Goal: Task Accomplishment & Management: Complete application form

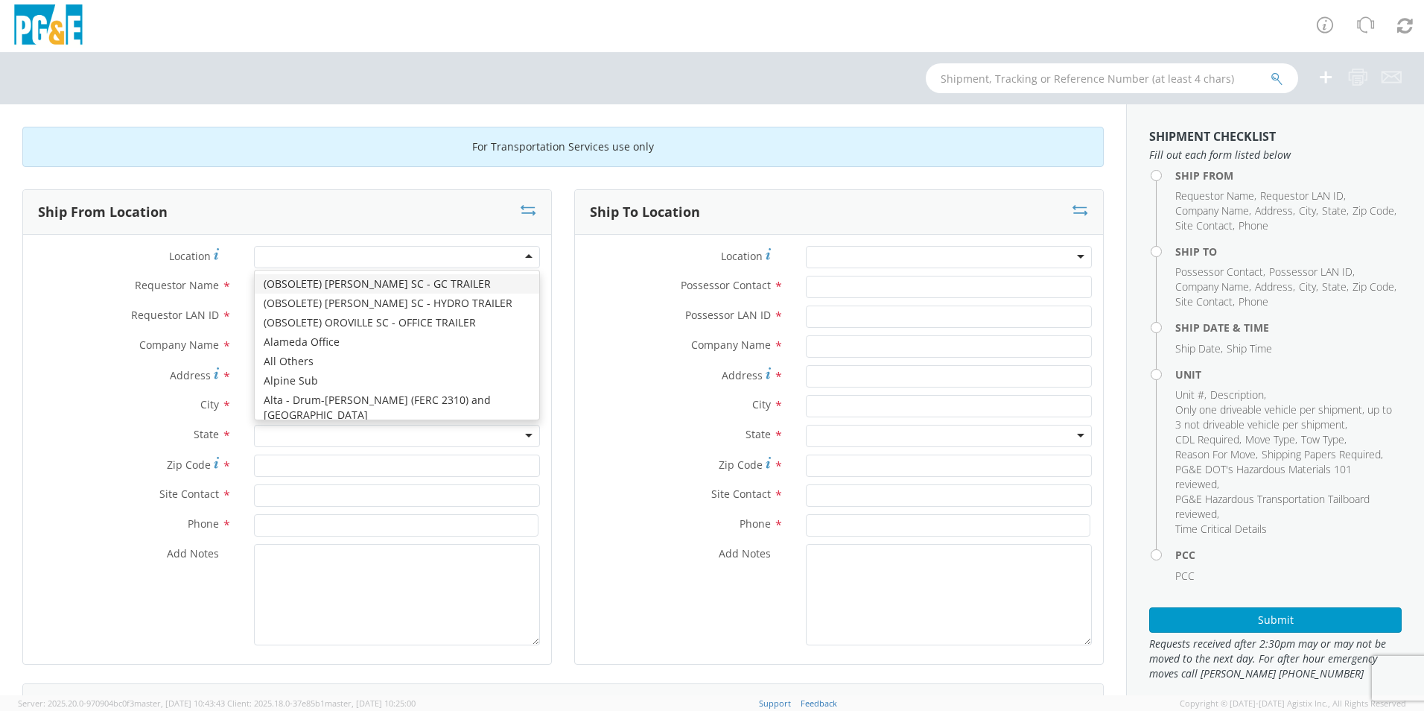
click at [517, 258] on div at bounding box center [397, 257] width 286 height 22
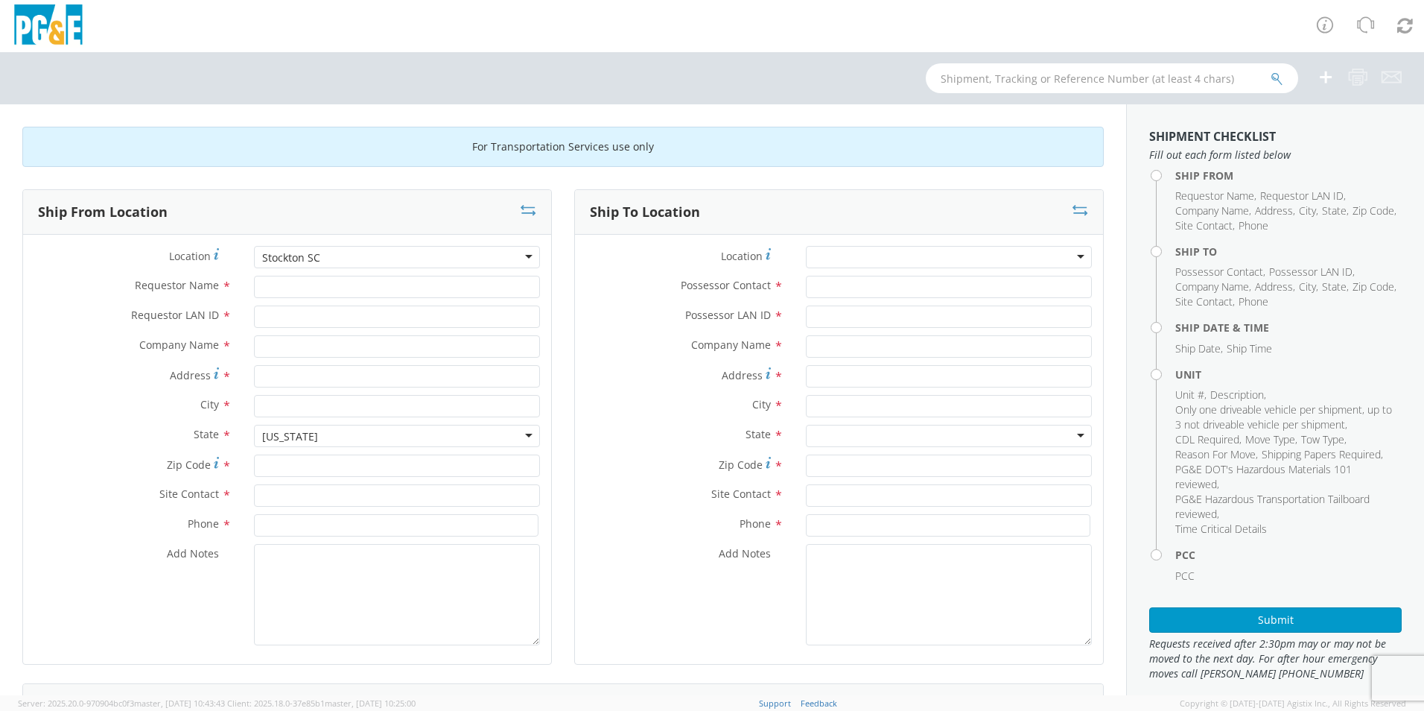
type input "PG&E"
type input "[STREET_ADDRESS]"
type input "STOCKTON"
type input "95204"
click at [281, 282] on input "Requestor Name *" at bounding box center [397, 287] width 286 height 22
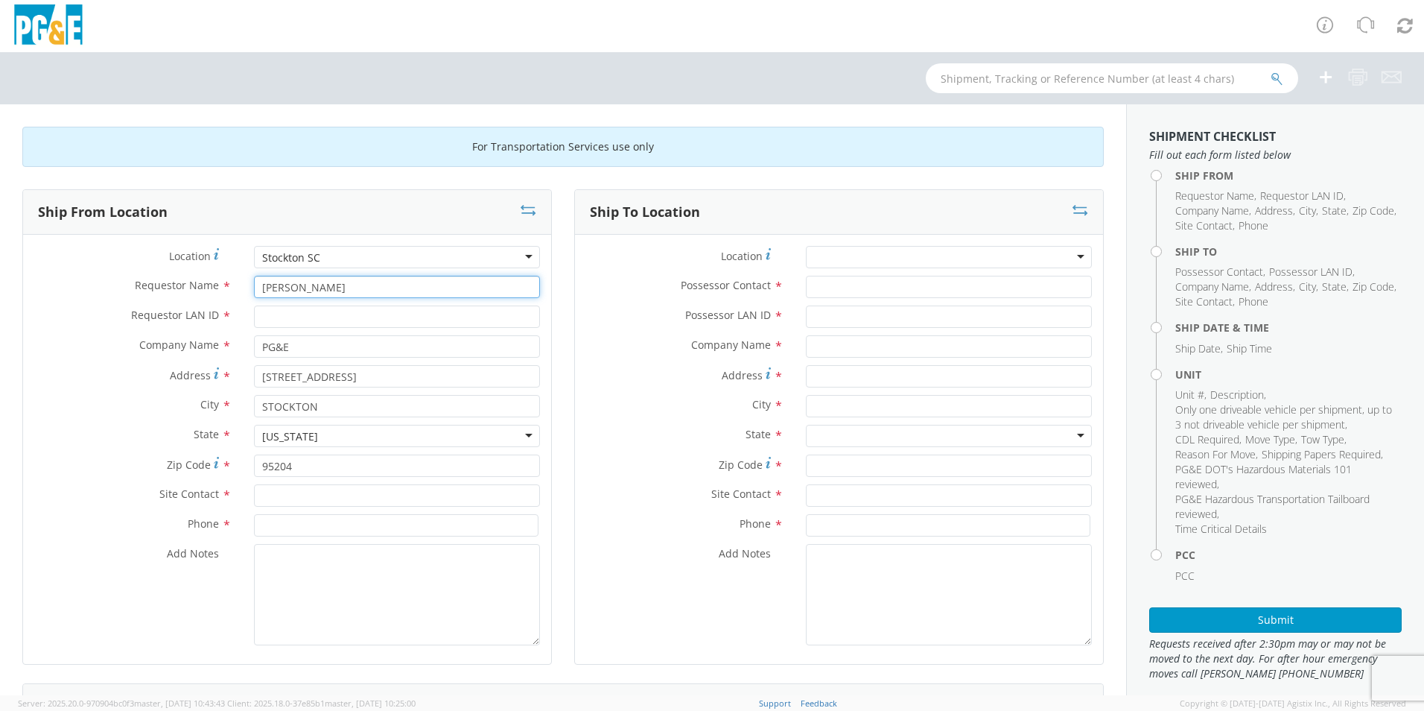
type input "[PERSON_NAME]"
click at [273, 318] on input "Requestor LAN ID *" at bounding box center [397, 316] width 286 height 22
type input "ckp2"
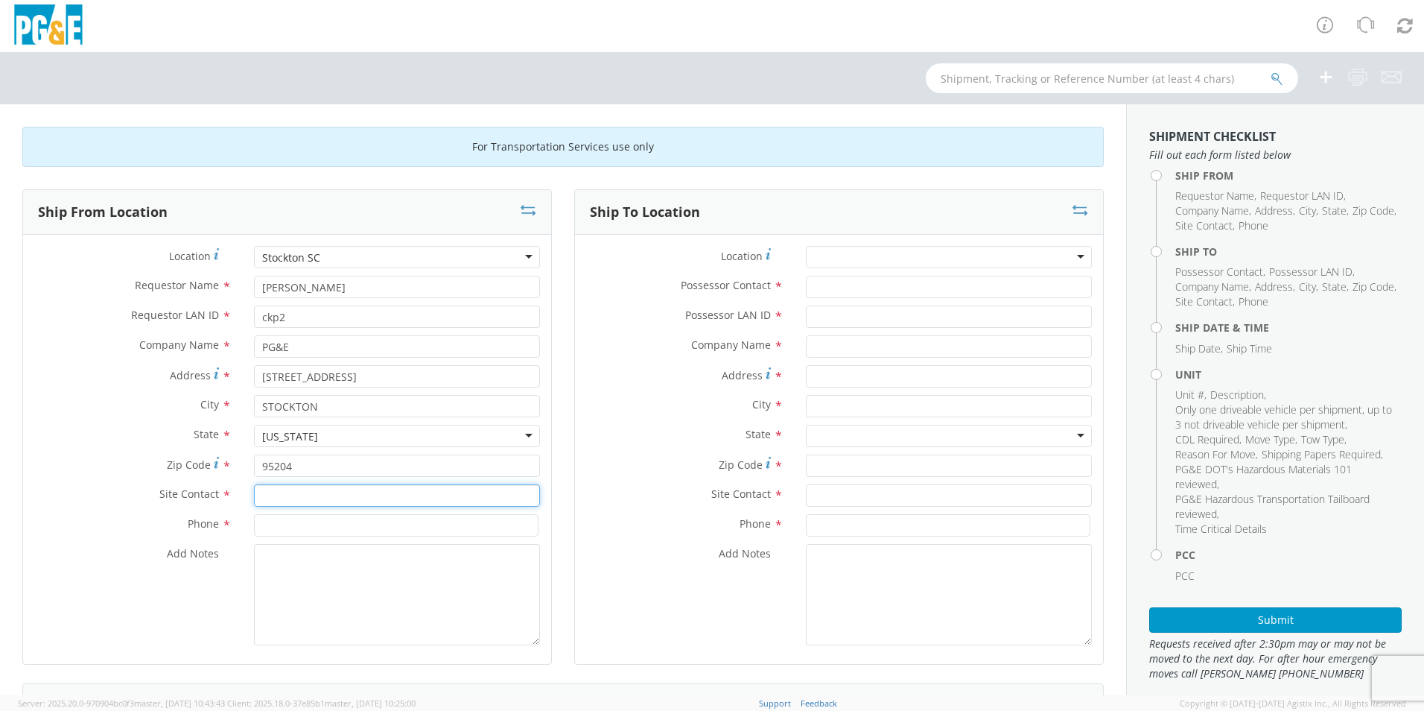
click at [288, 501] on input "text" at bounding box center [397, 495] width 286 height 22
type input "[PERSON_NAME]"
click at [330, 527] on input at bounding box center [396, 525] width 285 height 22
type input "[PHONE_NUMBER]"
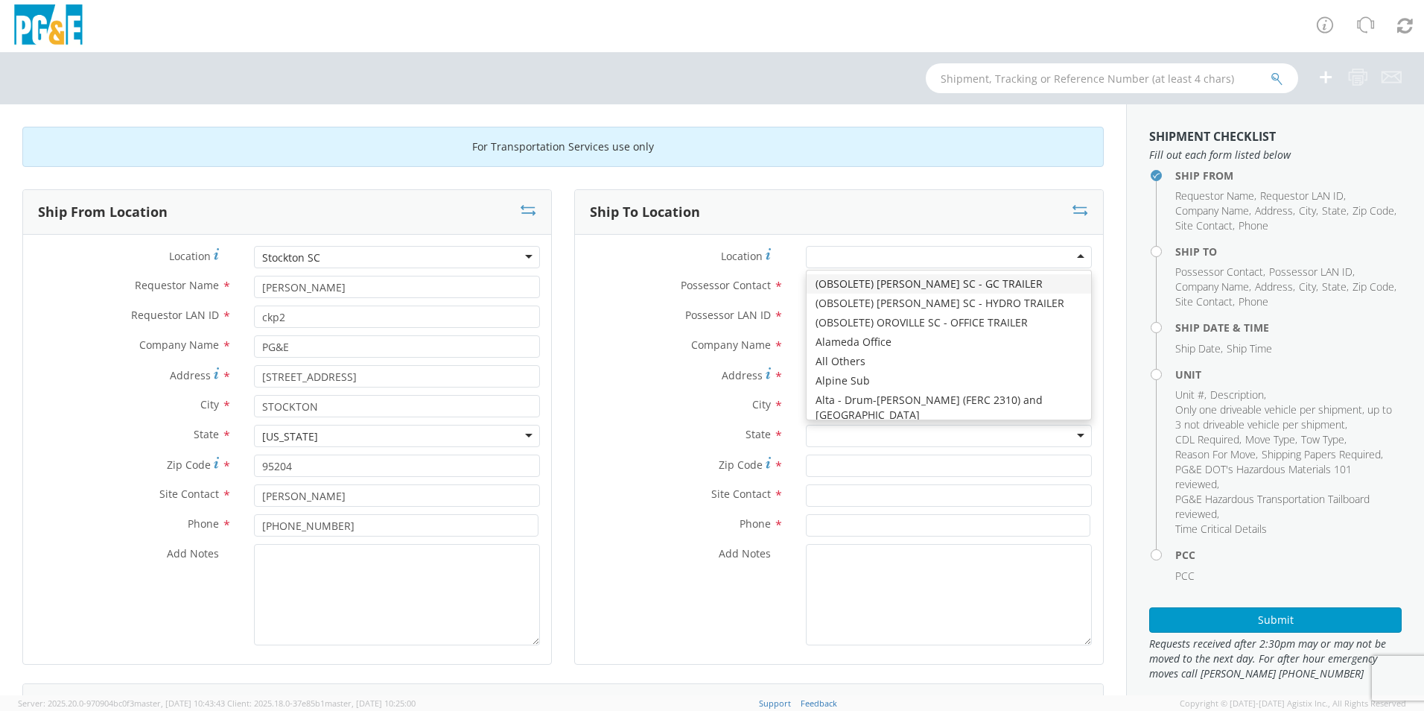
click at [1072, 261] on div at bounding box center [949, 257] width 286 height 22
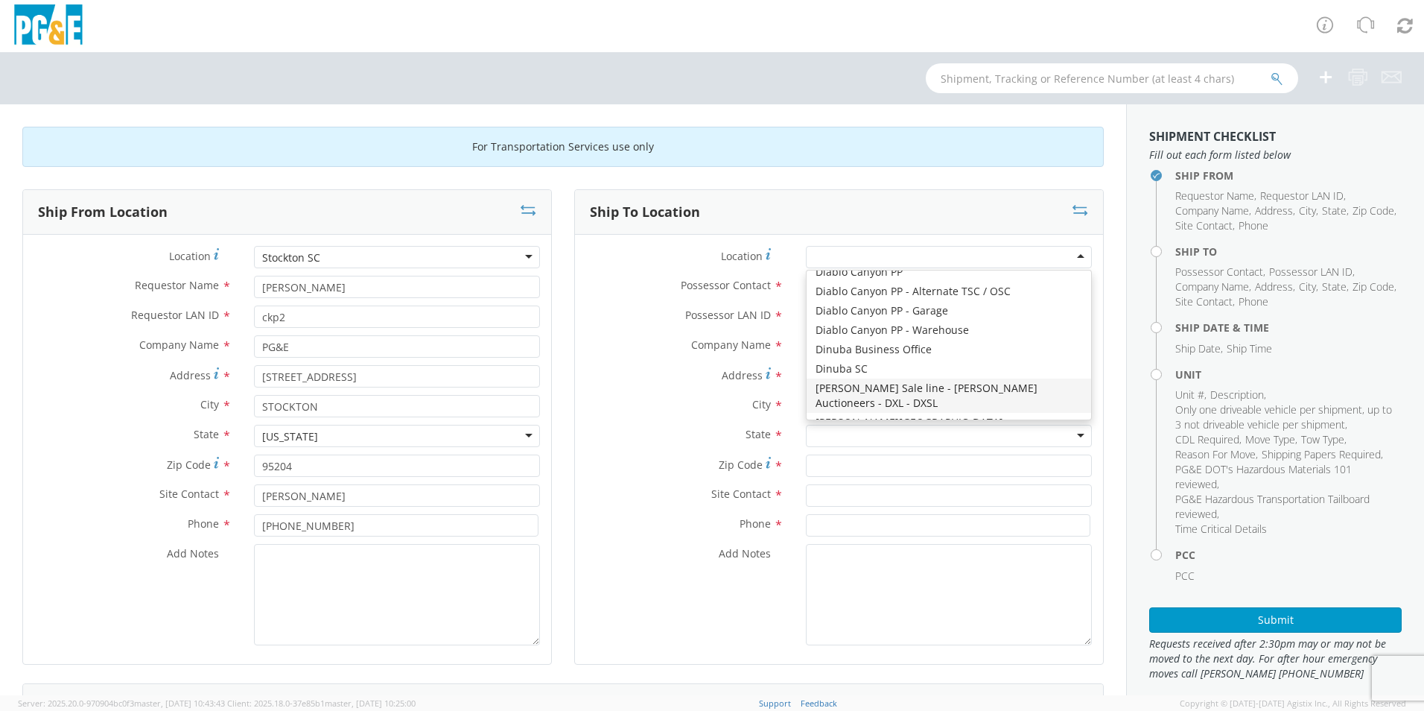
type input "PG&E"
type input "[STREET_ADDRESS][PERSON_NAME]"
type input "[PERSON_NAME]"
type input "95620"
type input "[PHONE_NUMBER]"
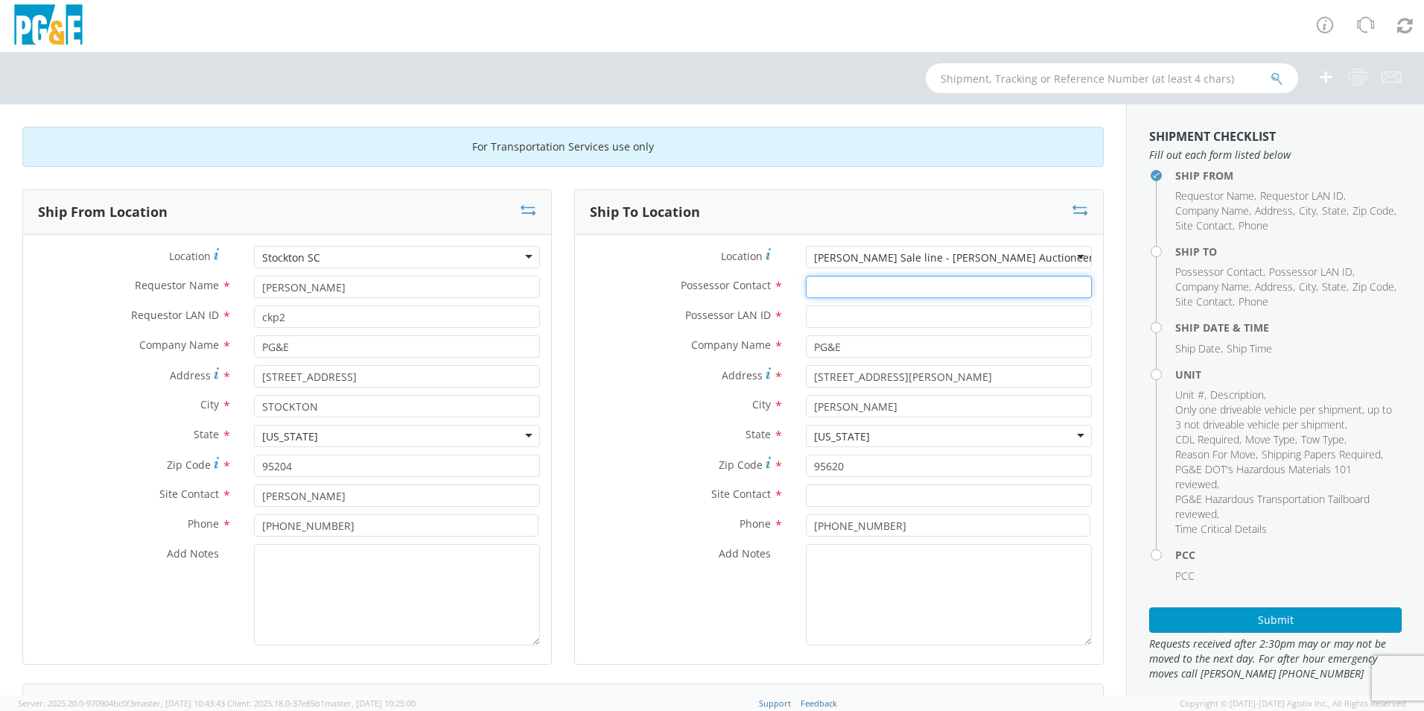
click at [821, 293] on input "Possessor Contact *" at bounding box center [949, 287] width 286 height 22
type input "[PERSON_NAME]"
click at [817, 317] on input "Possessor LAN ID *" at bounding box center [949, 316] width 286 height 22
type input "[PERSON_NAME][EMAIL_ADDRESS][DOMAIN_NAME]"
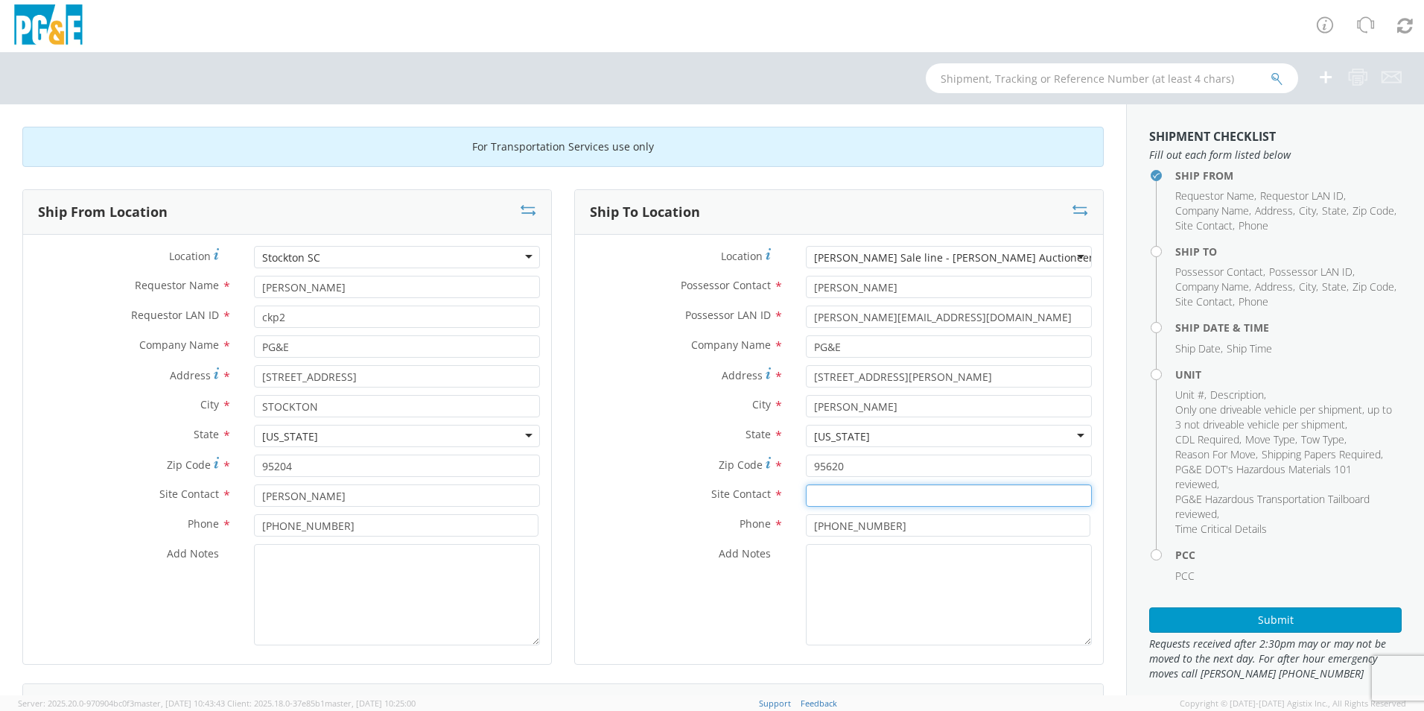
click at [824, 499] on input "text" at bounding box center [949, 495] width 286 height 22
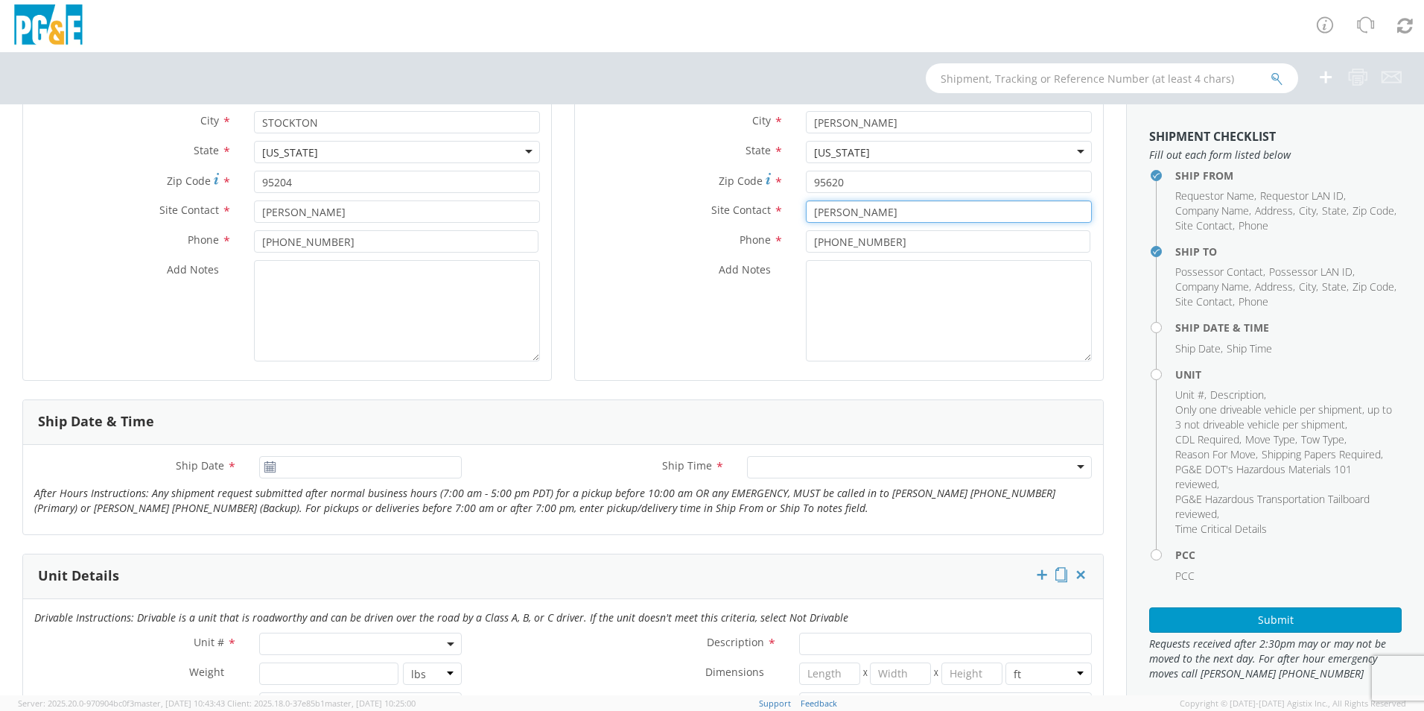
scroll to position [447, 0]
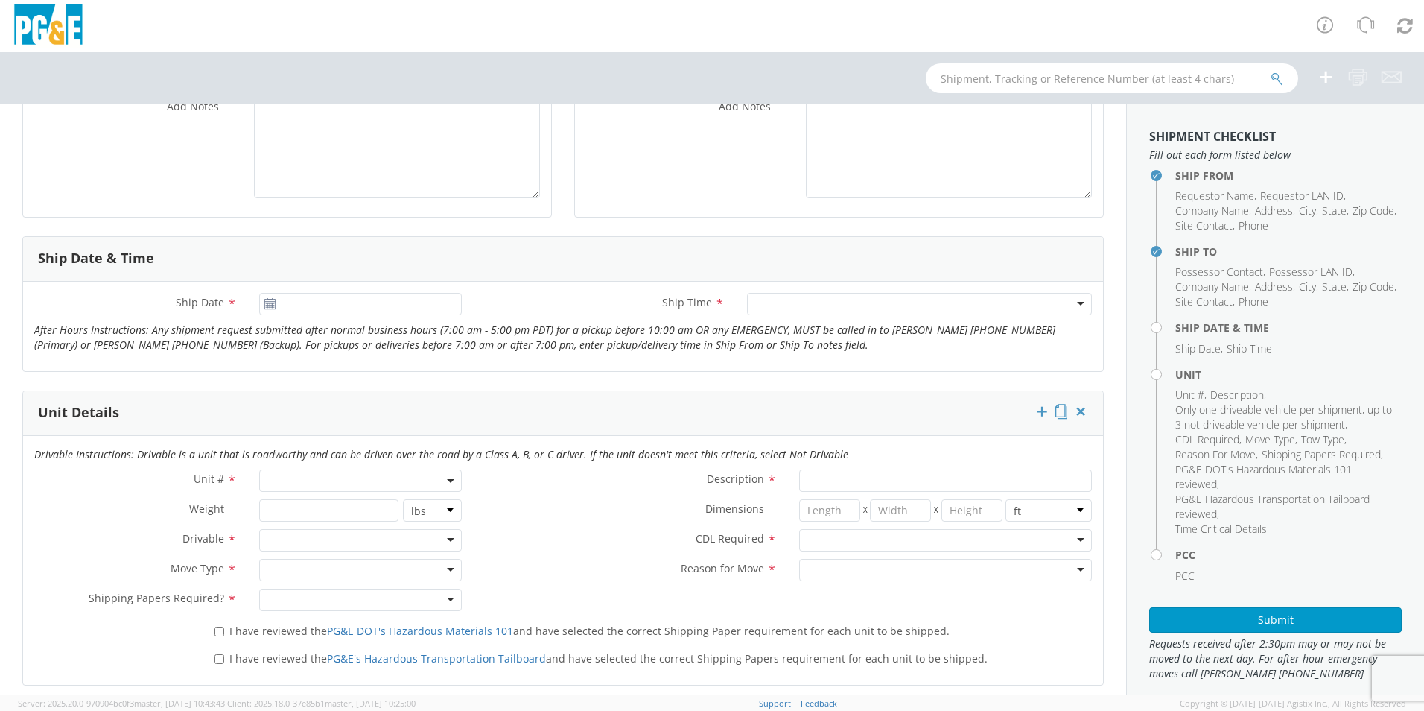
type input "[PERSON_NAME]"
click at [265, 308] on use at bounding box center [269, 303] width 10 height 10
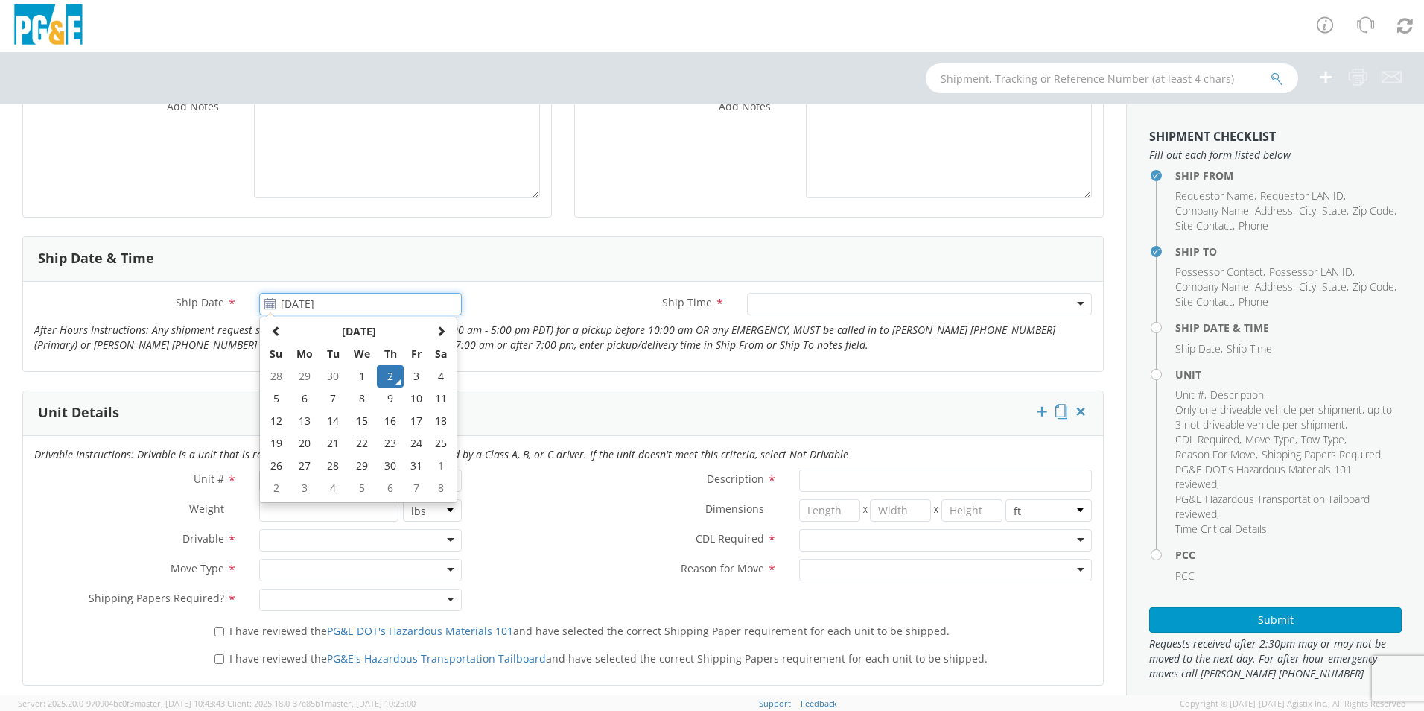
click at [297, 302] on input "[DATE]" at bounding box center [360, 304] width 203 height 22
click at [331, 402] on td "7" at bounding box center [333, 398] width 26 height 22
type input "[DATE]"
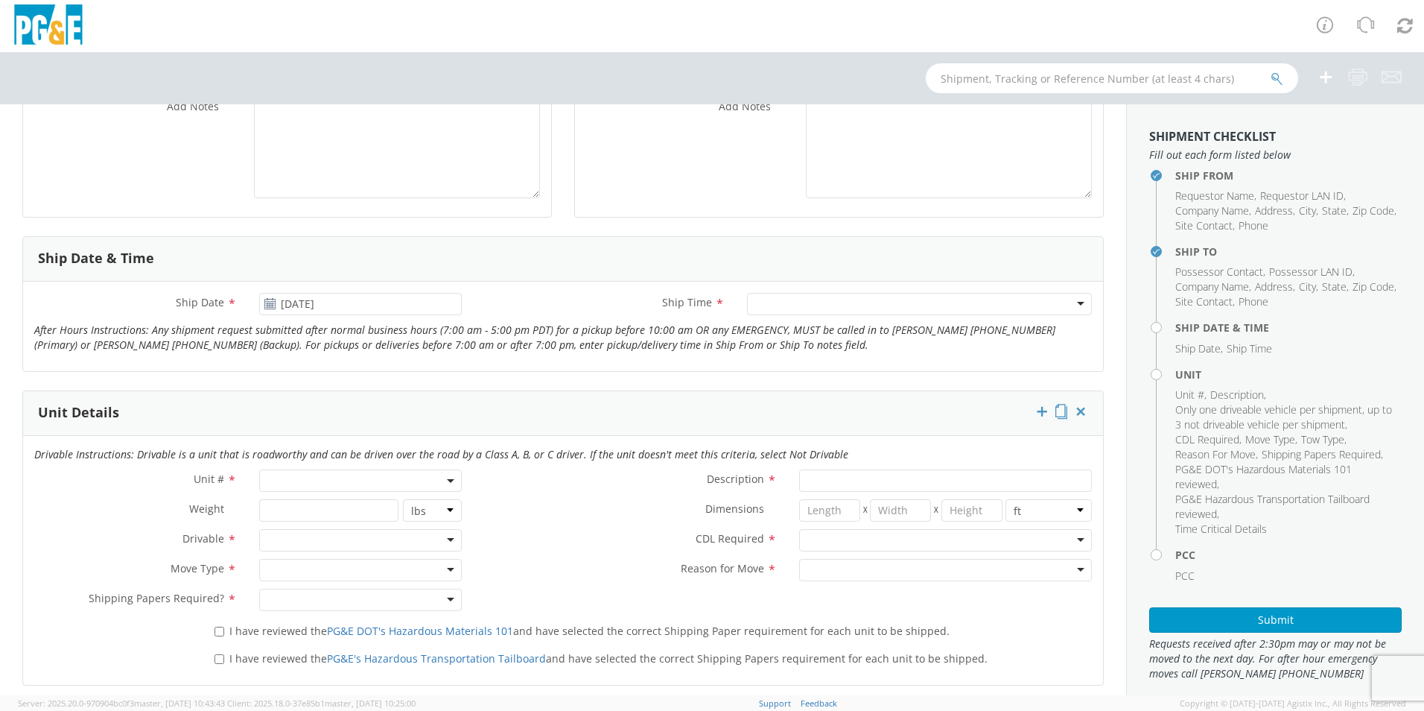
click at [904, 299] on div at bounding box center [919, 304] width 345 height 22
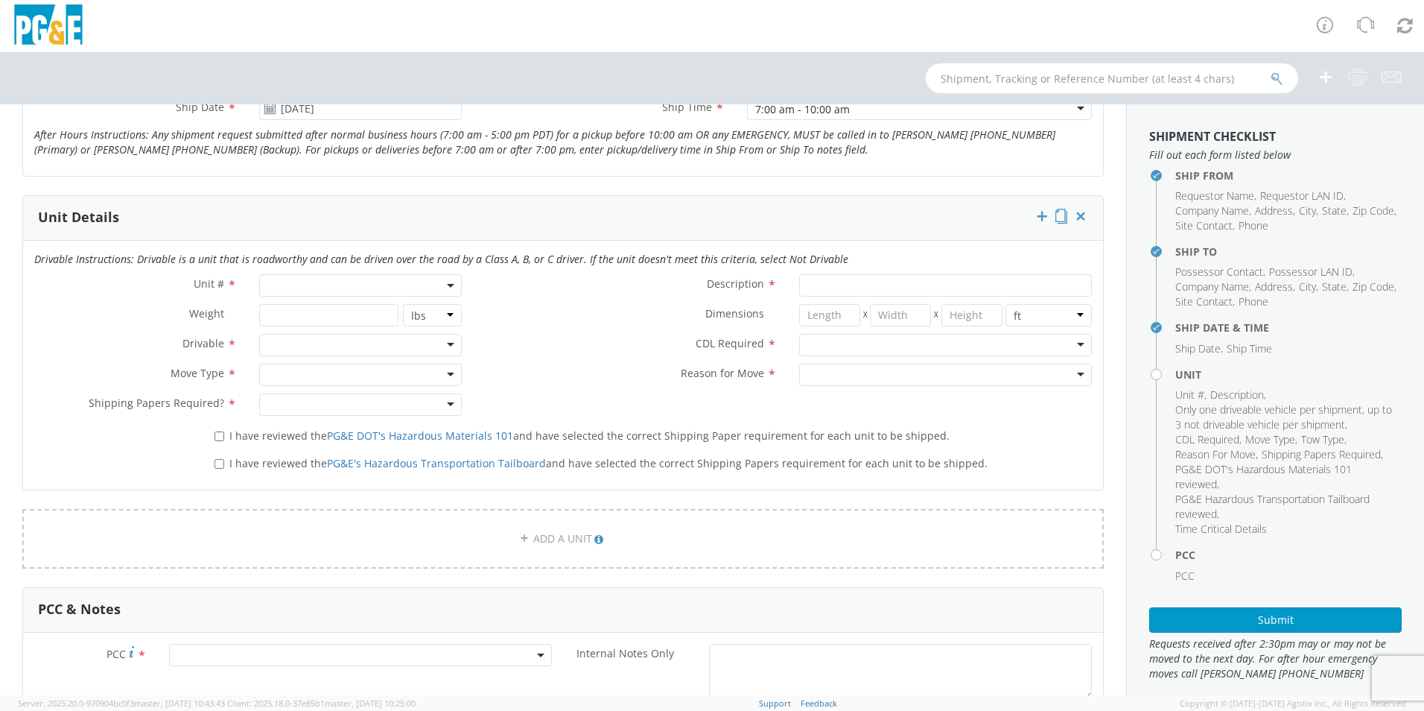
scroll to position [670, 0]
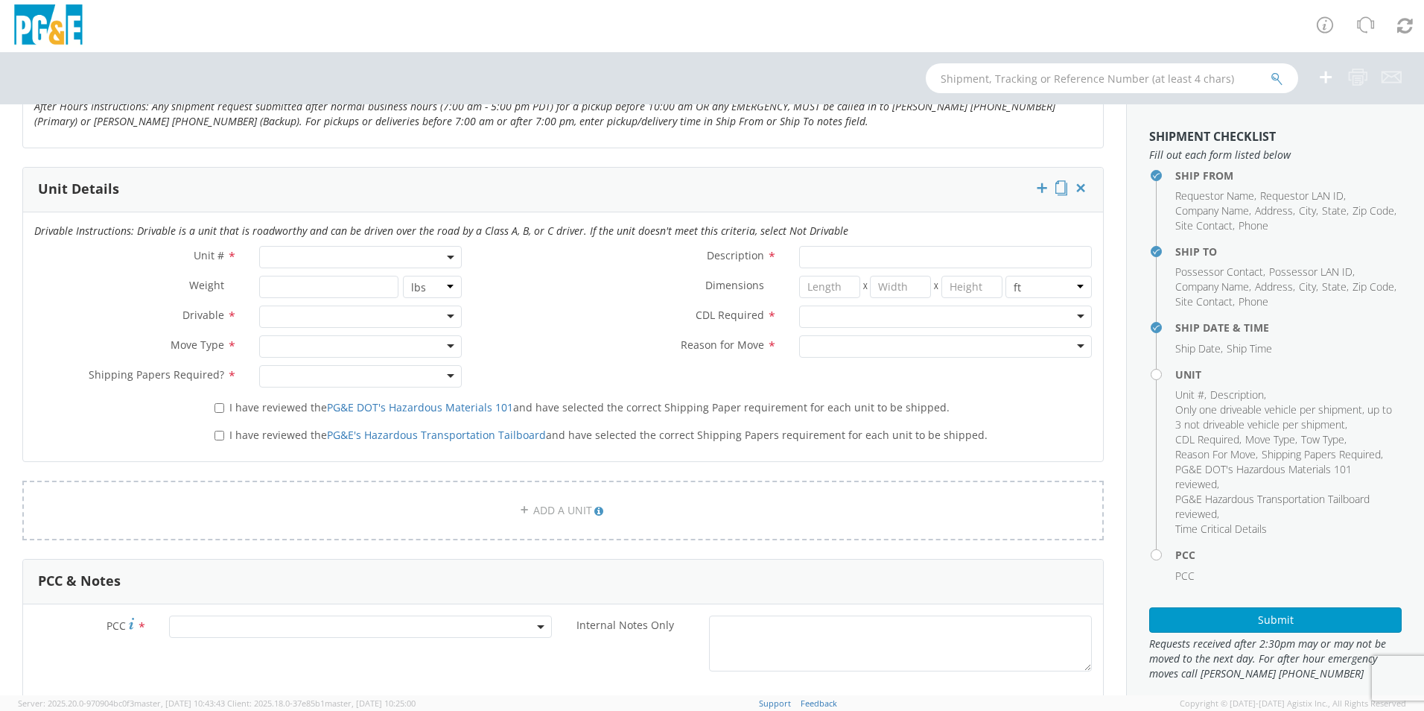
click at [386, 261] on span at bounding box center [360, 257] width 203 height 22
click at [371, 282] on input "search" at bounding box center [359, 281] width 193 height 22
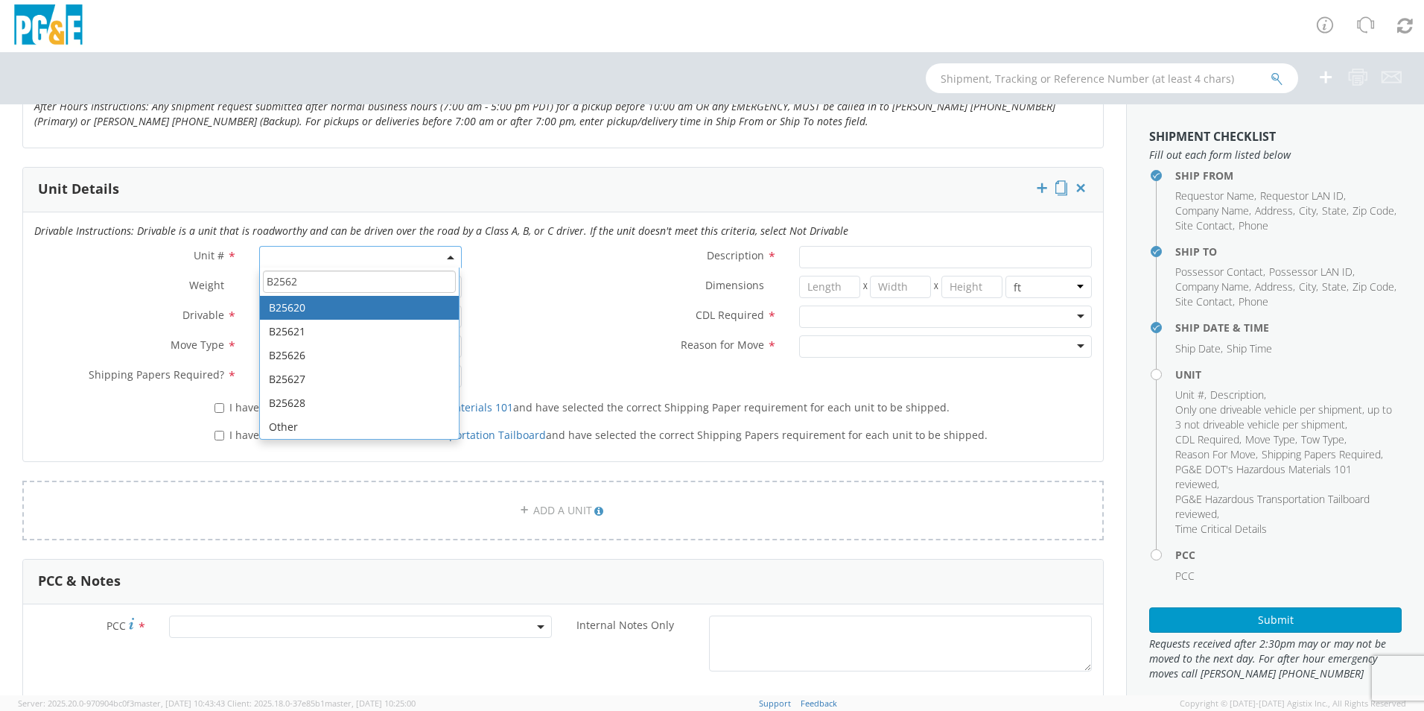
type input "B2562"
select select "B25620"
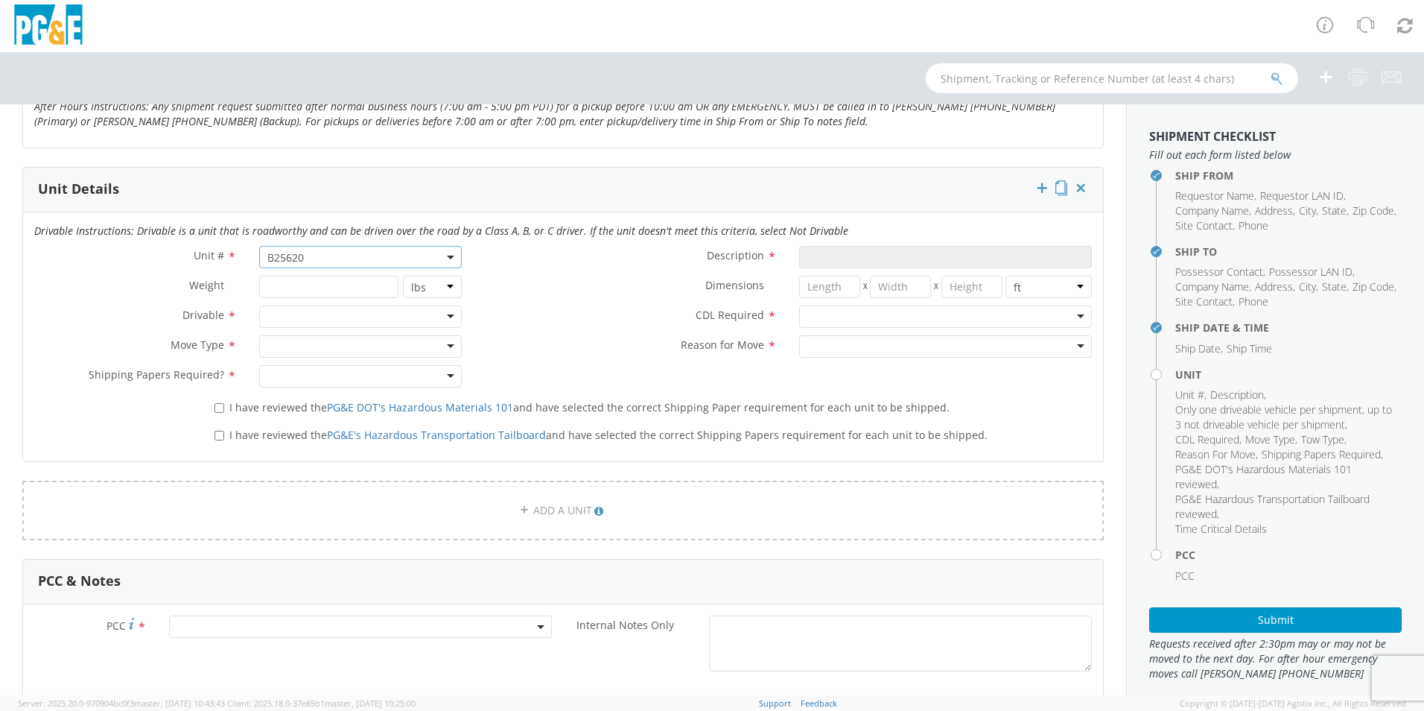
type input "TRUCK; TROUBLE W/AERIAL 4X4"
type input "19500"
click at [446, 317] on div at bounding box center [360, 316] width 203 height 22
click at [454, 349] on div at bounding box center [360, 346] width 203 height 22
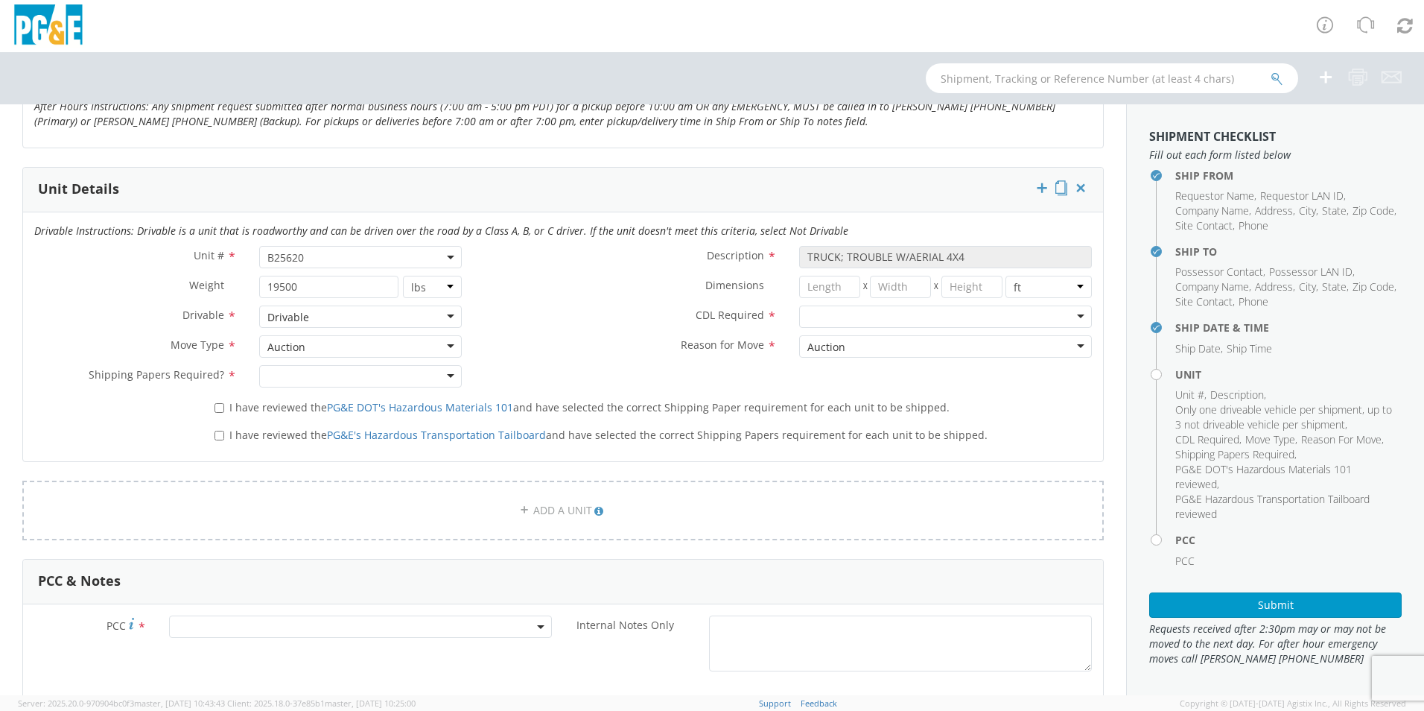
click at [445, 378] on div at bounding box center [360, 376] width 203 height 22
click at [220, 409] on input "I have reviewed the PG&E DOT's Hazardous Materials 101 and have selected the co…" at bounding box center [220, 408] width 10 height 10
checkbox input "true"
click at [217, 434] on input "I have reviewed the PG&E's Hazardous Transportation Tailboard and have selected…" at bounding box center [220, 436] width 10 height 10
checkbox input "true"
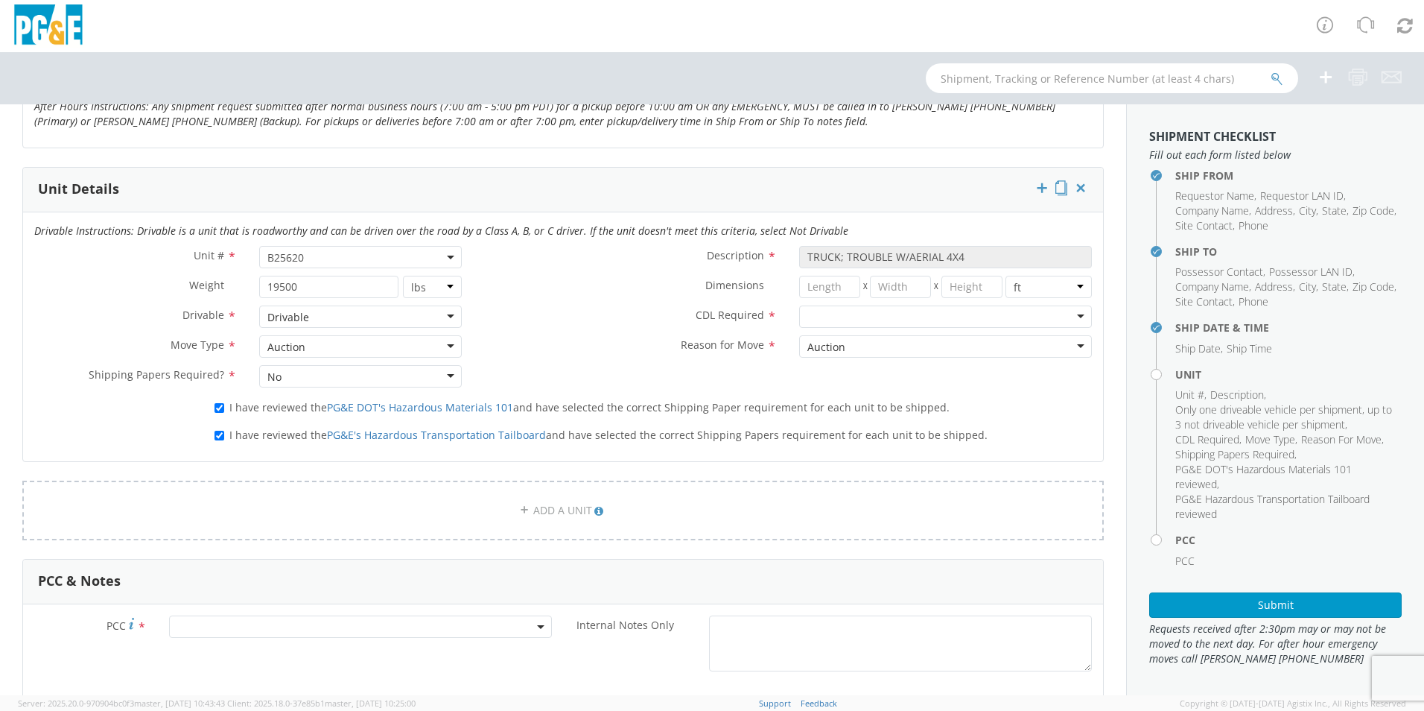
click at [1067, 317] on div at bounding box center [945, 316] width 293 height 22
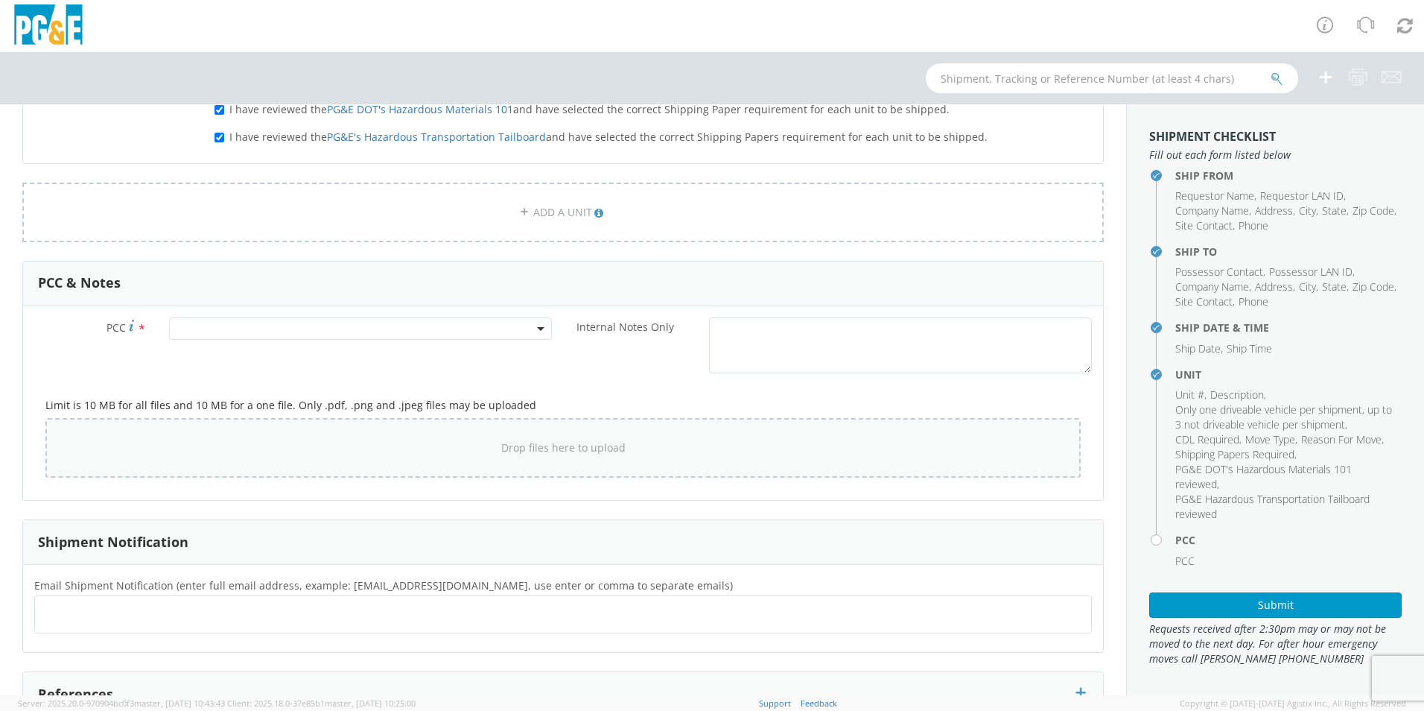
scroll to position [1043, 0]
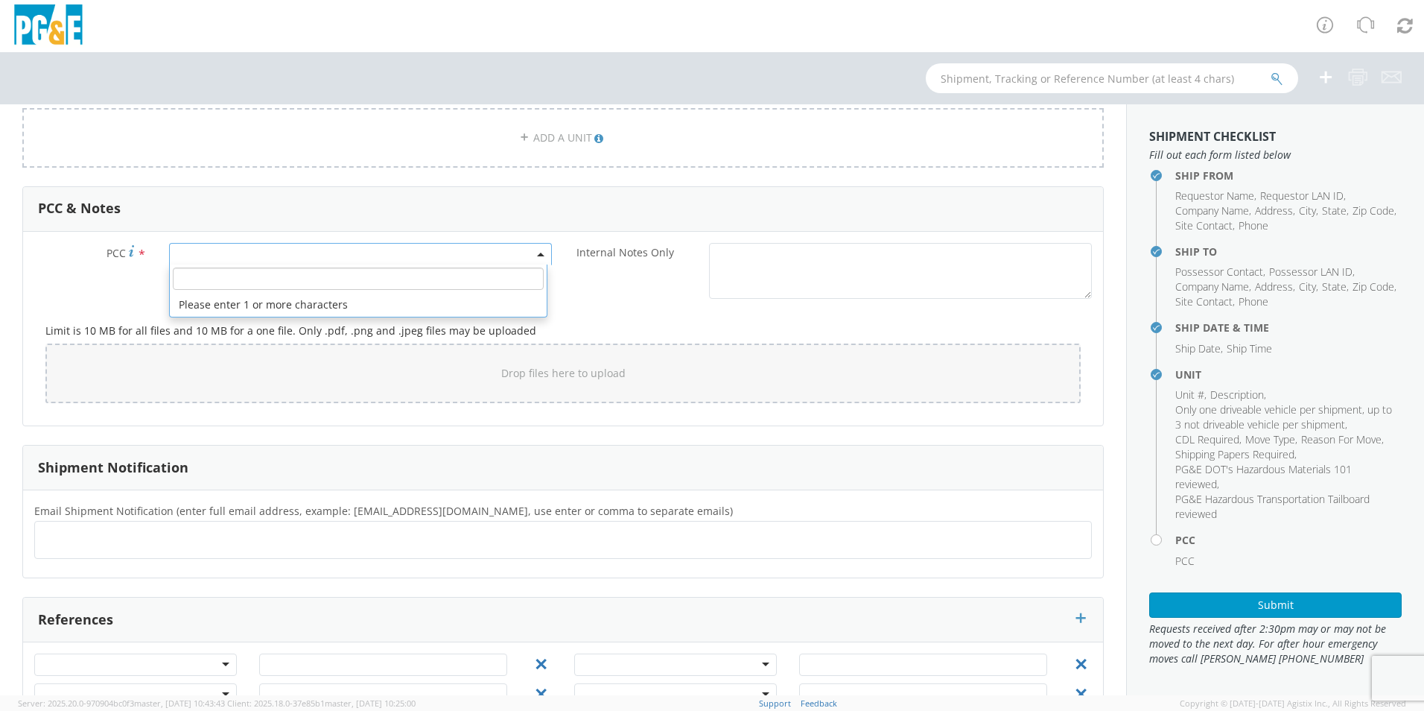
click at [462, 256] on span at bounding box center [360, 254] width 383 height 22
click at [445, 279] on input "number" at bounding box center [358, 278] width 371 height 22
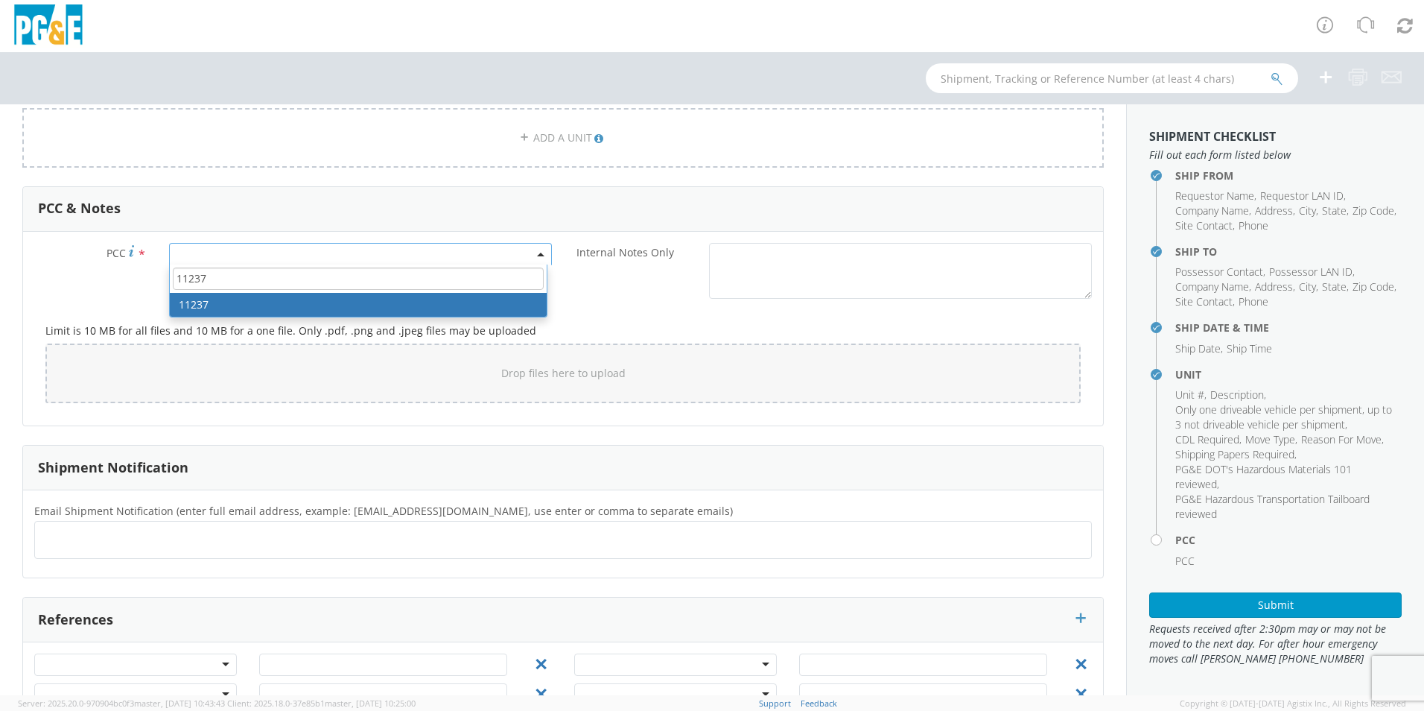
type input "11237"
select select "11237"
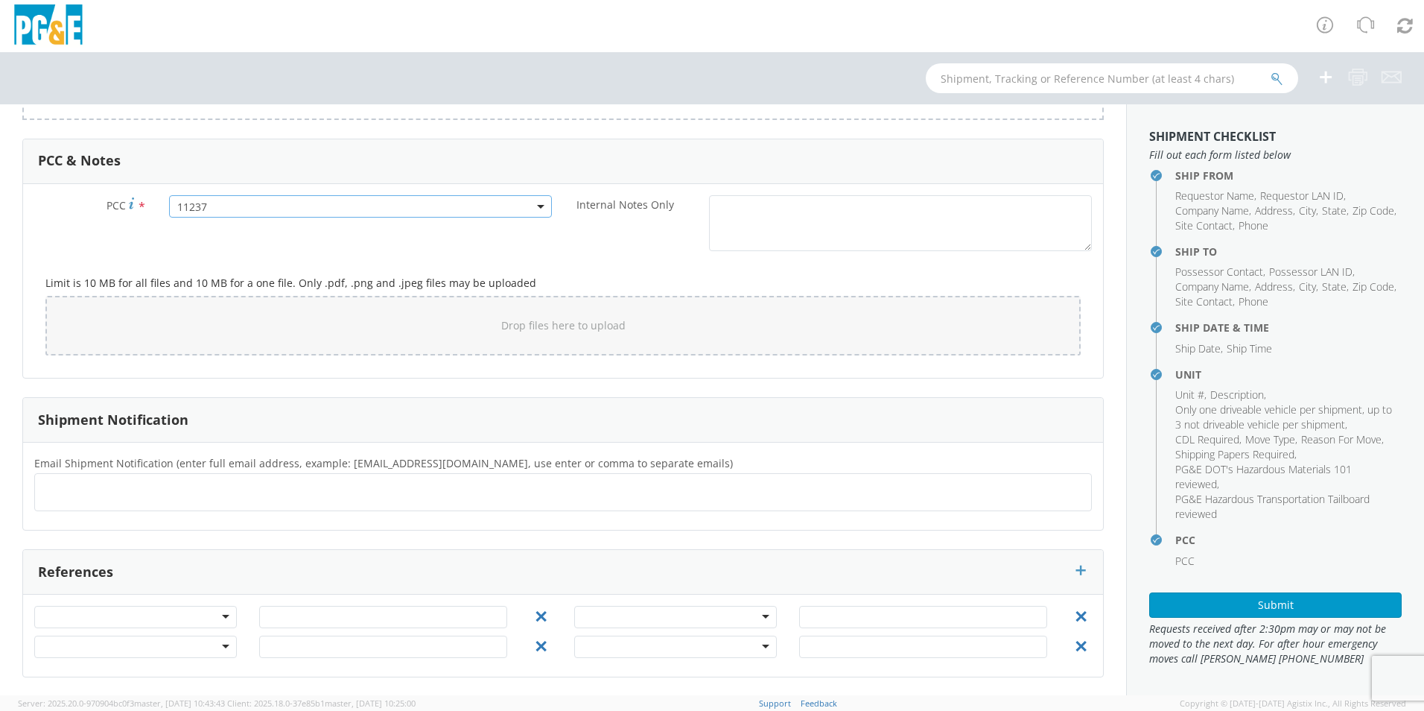
scroll to position [1091, 0]
click at [124, 495] on ul at bounding box center [563, 491] width 1044 height 25
type input "[PERSON_NAME][EMAIL_ADDRESS][DOMAIN_NAME]"
type input "[EMAIL_ADDRESS][DOMAIN_NAME]"
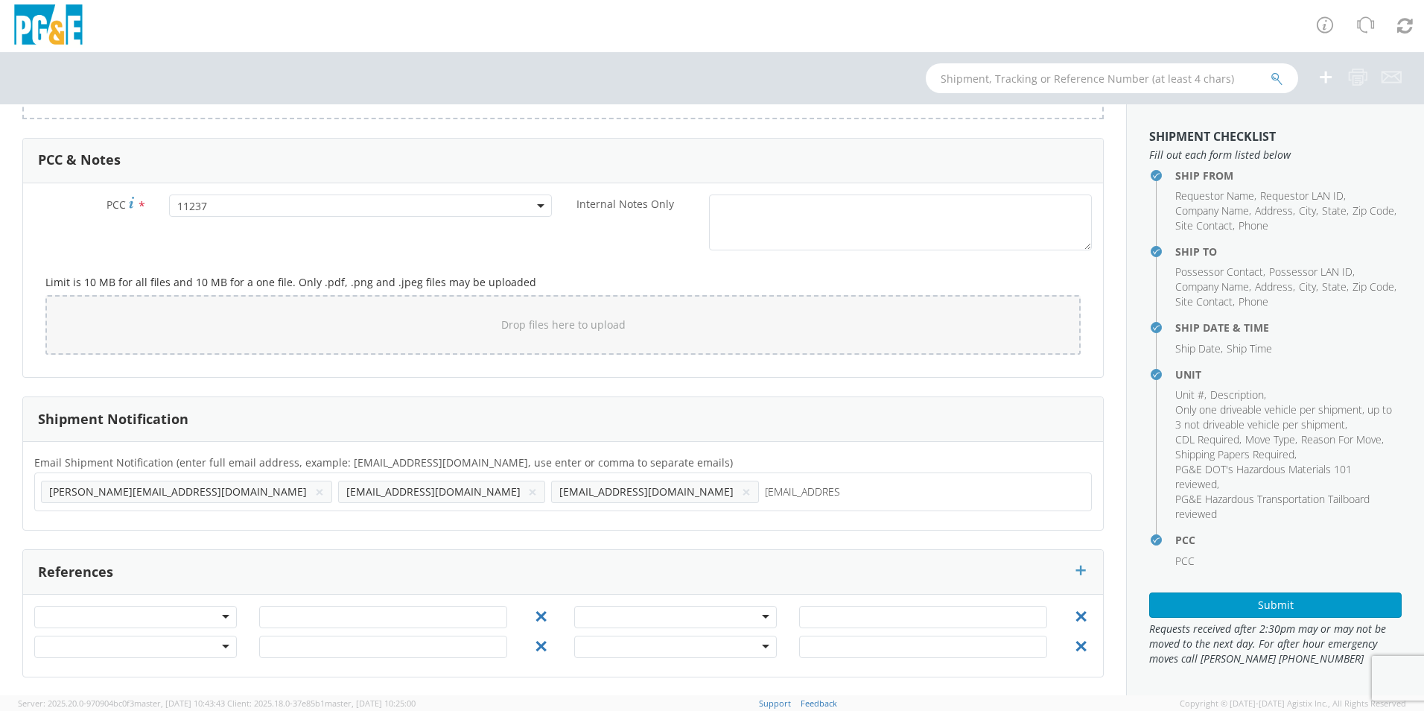
type input "[EMAIL_ADDRESS][DOMAIN_NAME]"
click at [1270, 604] on button "Submit" at bounding box center [1275, 604] width 253 height 25
